Goal: Task Accomplishment & Management: Use online tool/utility

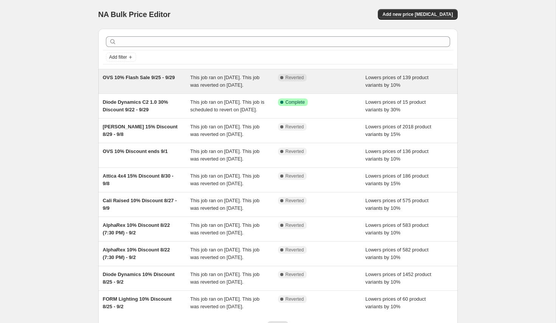
click at [122, 82] on div "OVS 10% Flash Sale 9/25 - 9/29" at bounding box center [147, 81] width 88 height 15
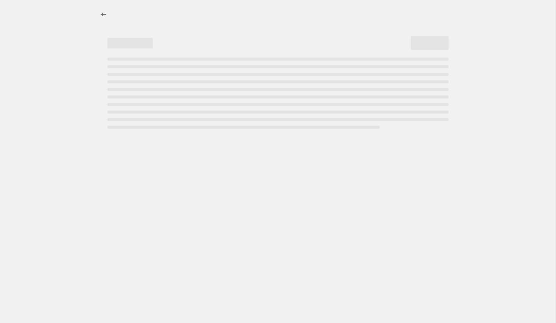
select select "percentage"
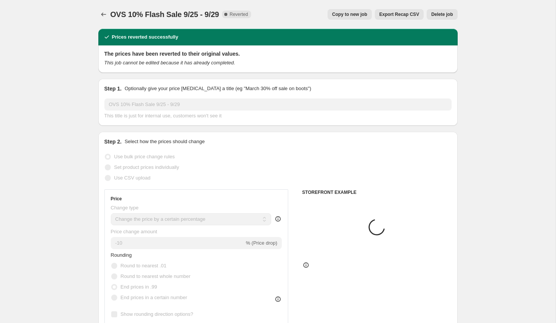
select select "vendor"
click at [102, 15] on icon "Price change jobs" at bounding box center [104, 15] width 8 height 8
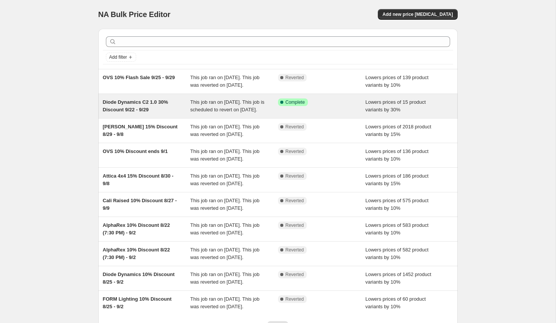
click at [150, 110] on span "Diode Dynamics C2 1.0 30% Discount 9/22 - 9/29" at bounding box center [135, 105] width 65 height 13
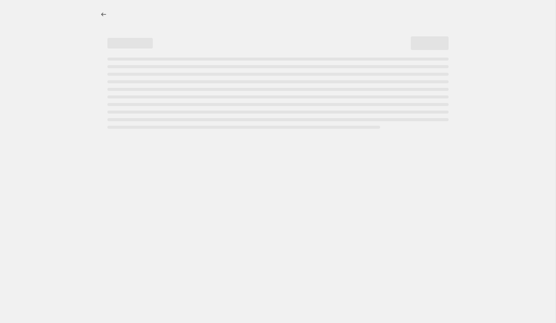
select select "percentage"
select select "collection"
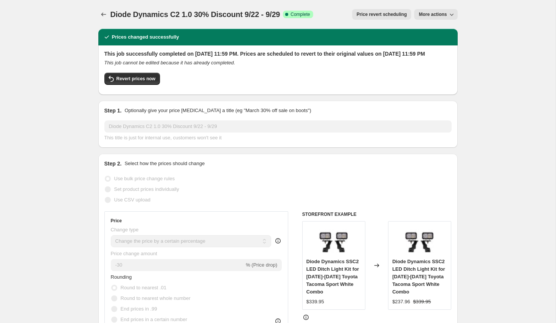
click at [388, 15] on span "Price revert scheduling" at bounding box center [382, 14] width 50 height 6
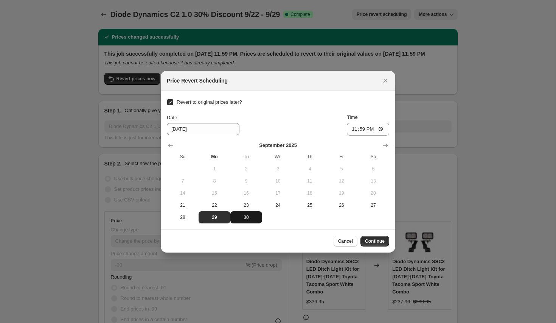
click at [251, 217] on span "30" at bounding box center [246, 217] width 26 height 6
type input "[DATE]"
click at [378, 241] on span "Continue" at bounding box center [375, 241] width 20 height 6
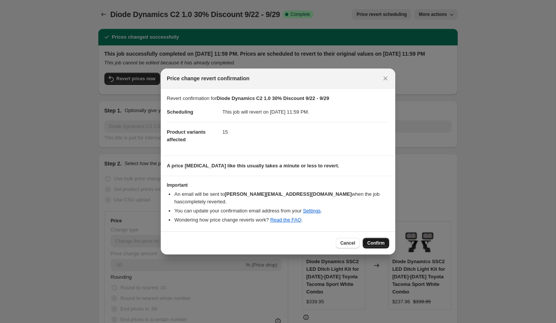
click at [377, 237] on button "Confirm" at bounding box center [376, 242] width 26 height 11
